Goal: Find contact information: Find contact information

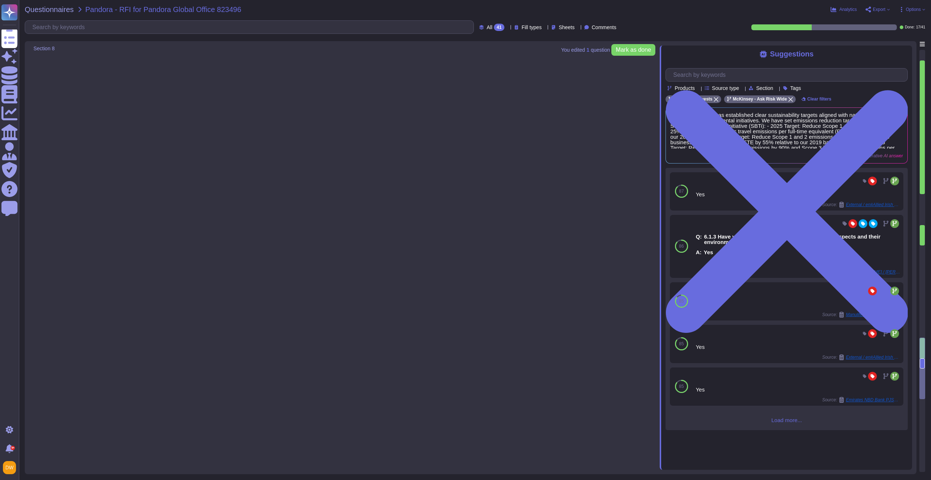
type textarea "[URL][DOMAIN_NAME]"
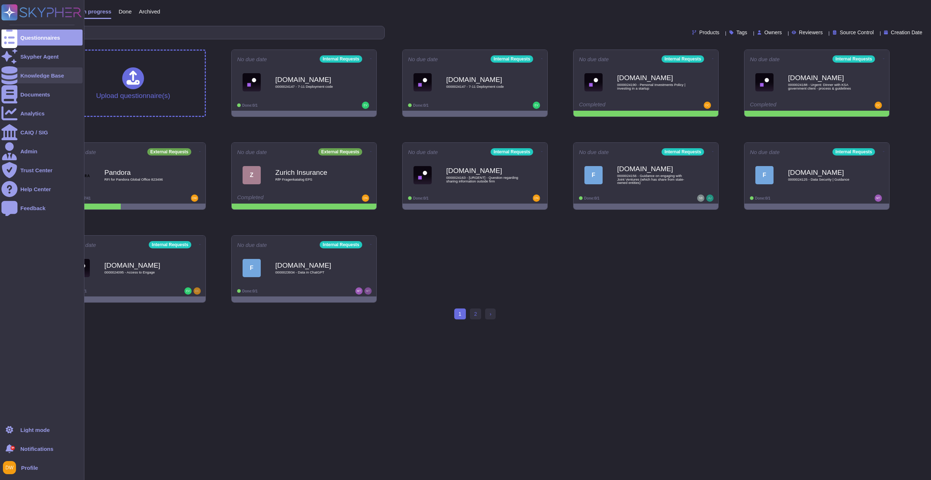
click at [33, 73] on div "Knowledge Base" at bounding box center [42, 75] width 44 height 5
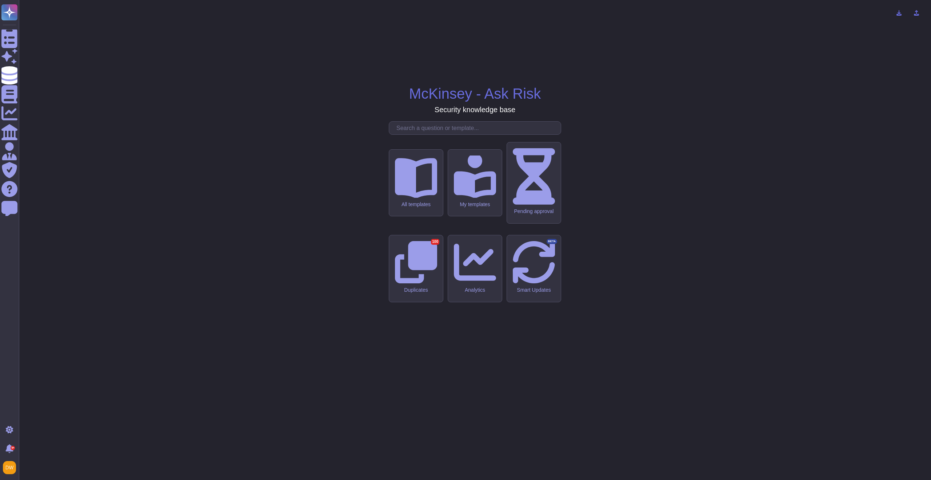
click at [469, 134] on input "text" at bounding box center [477, 128] width 168 height 13
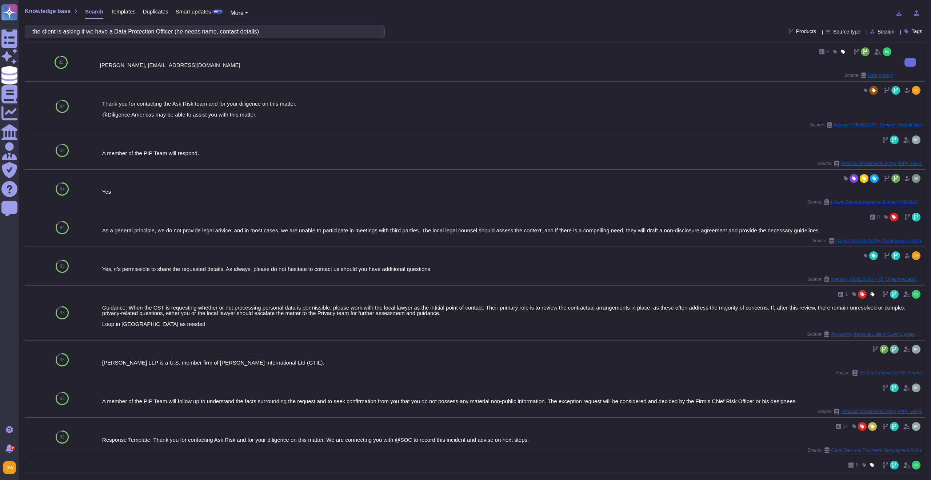
click at [503, 71] on div "0 Carlos Garcia-Mauriño, privacy@mckinsey.com Source: Data Privacy" at bounding box center [496, 62] width 793 height 32
drag, startPoint x: 100, startPoint y: 66, endPoint x: 213, endPoint y: 67, distance: 112.8
click at [213, 67] on div "Carlos Garcia-Mauriño, privacy@mckinsey.com" at bounding box center [496, 64] width 793 height 5
click at [215, 67] on div "Carlos Garcia-Mauriño, privacy@mckinsey.com" at bounding box center [496, 64] width 793 height 5
click at [216, 67] on div "Carlos Garcia-Mauriño, privacy@mckinsey.com" at bounding box center [496, 64] width 793 height 5
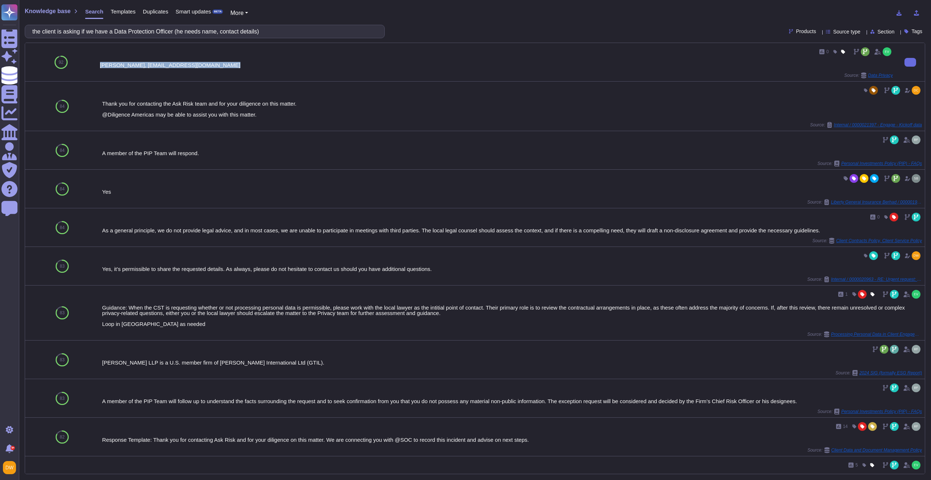
drag, startPoint x: 218, startPoint y: 66, endPoint x: 101, endPoint y: 67, distance: 116.8
click at [101, 67] on div "Carlos Garcia-Mauriño, privacy@mckinsey.com" at bounding box center [496, 64] width 793 height 5
copy div "Carlos Garcia-Mauriño, privacy@mckinsey.com"
click at [176, 67] on div "Carlos Garcia-Mauriño, privacy@mckinsey.com" at bounding box center [496, 64] width 793 height 5
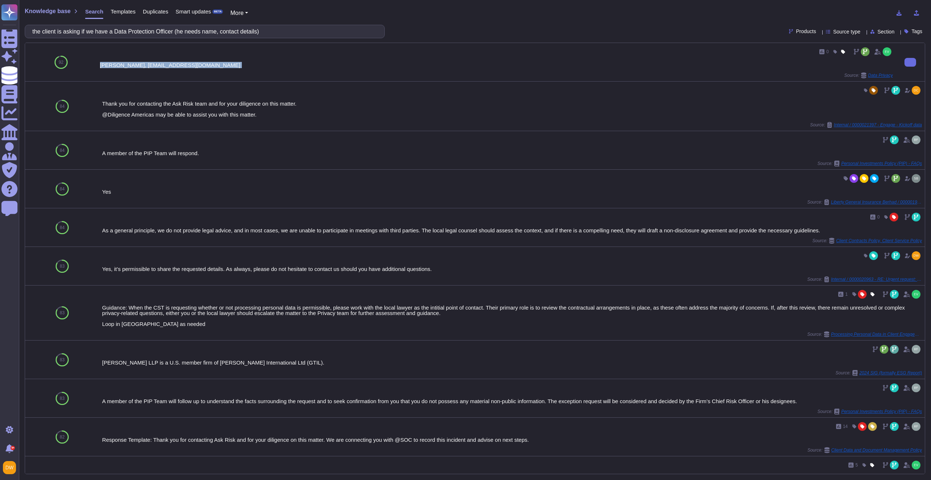
click at [176, 67] on div "Carlos Garcia-Mauriño, privacy@mckinsey.com" at bounding box center [496, 64] width 793 height 5
